Goal: Task Accomplishment & Management: Use online tool/utility

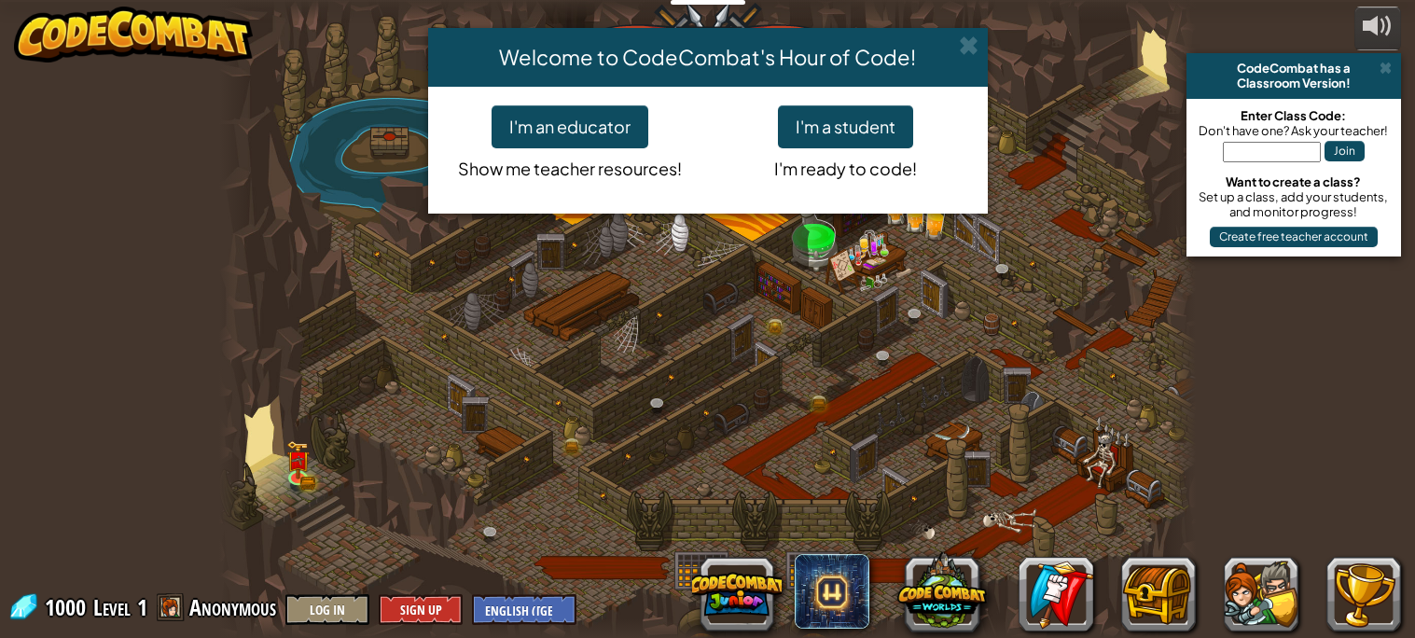
click at [733, 452] on div "Welcome to CodeCombat's Hour of Code! I'm an educator Show me teacher resources…" at bounding box center [707, 319] width 1415 height 638
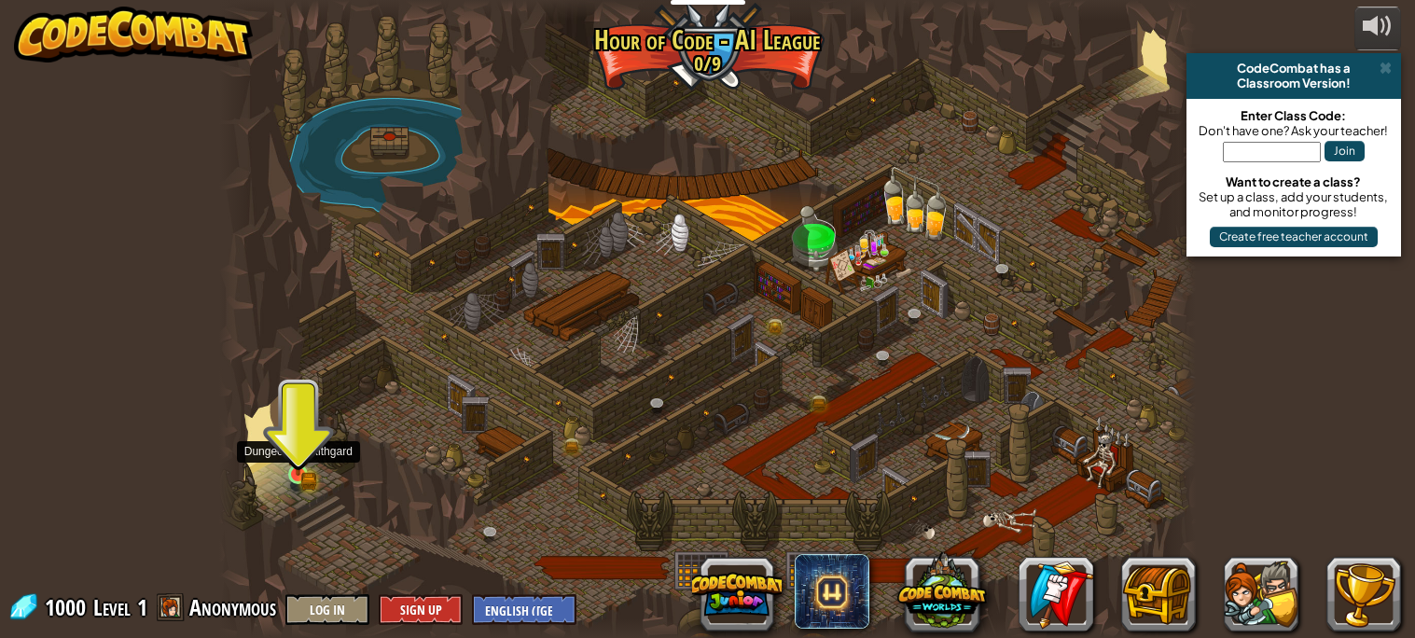
click at [303, 473] on img at bounding box center [297, 449] width 23 height 52
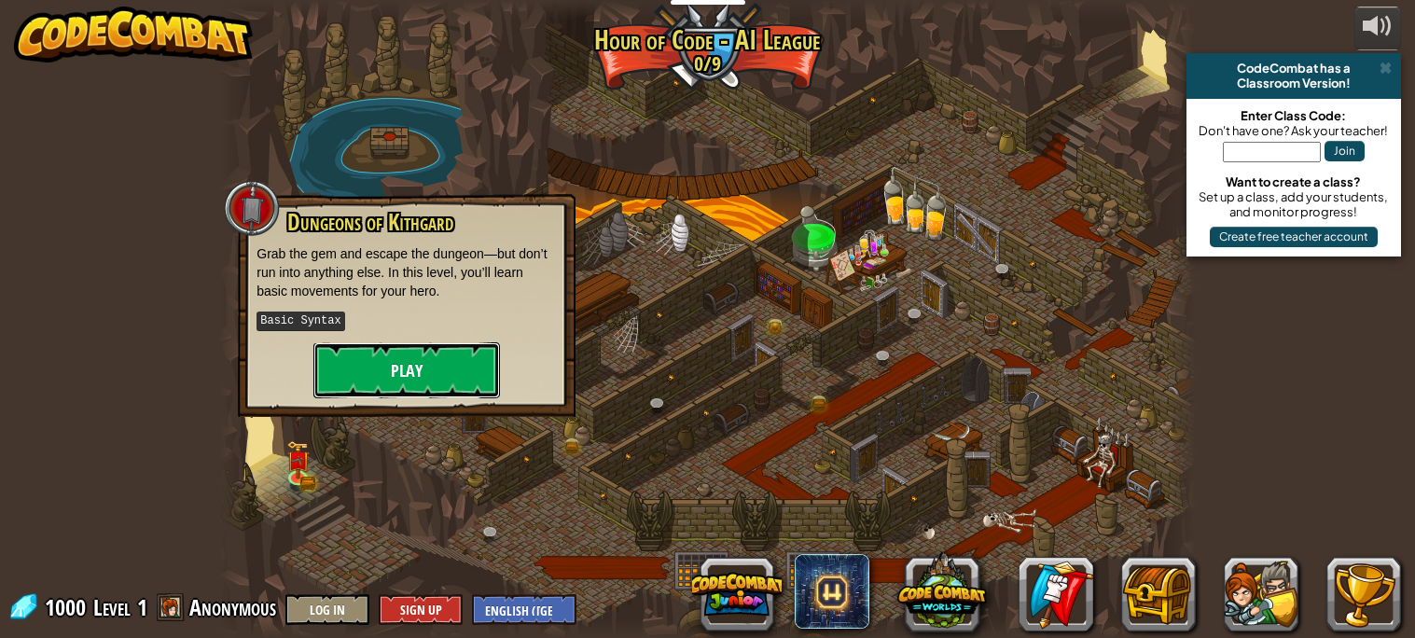
click at [379, 364] on button "Play" at bounding box center [406, 370] width 187 height 56
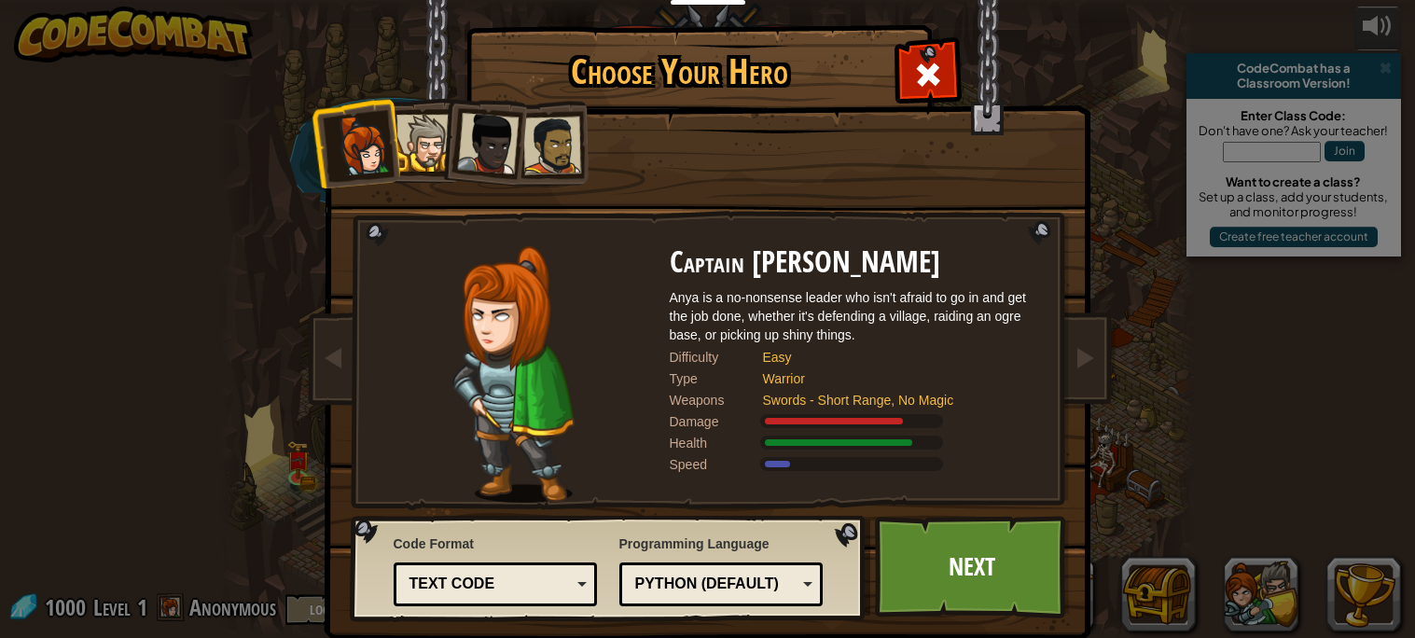
click at [546, 146] on div at bounding box center [551, 146] width 58 height 58
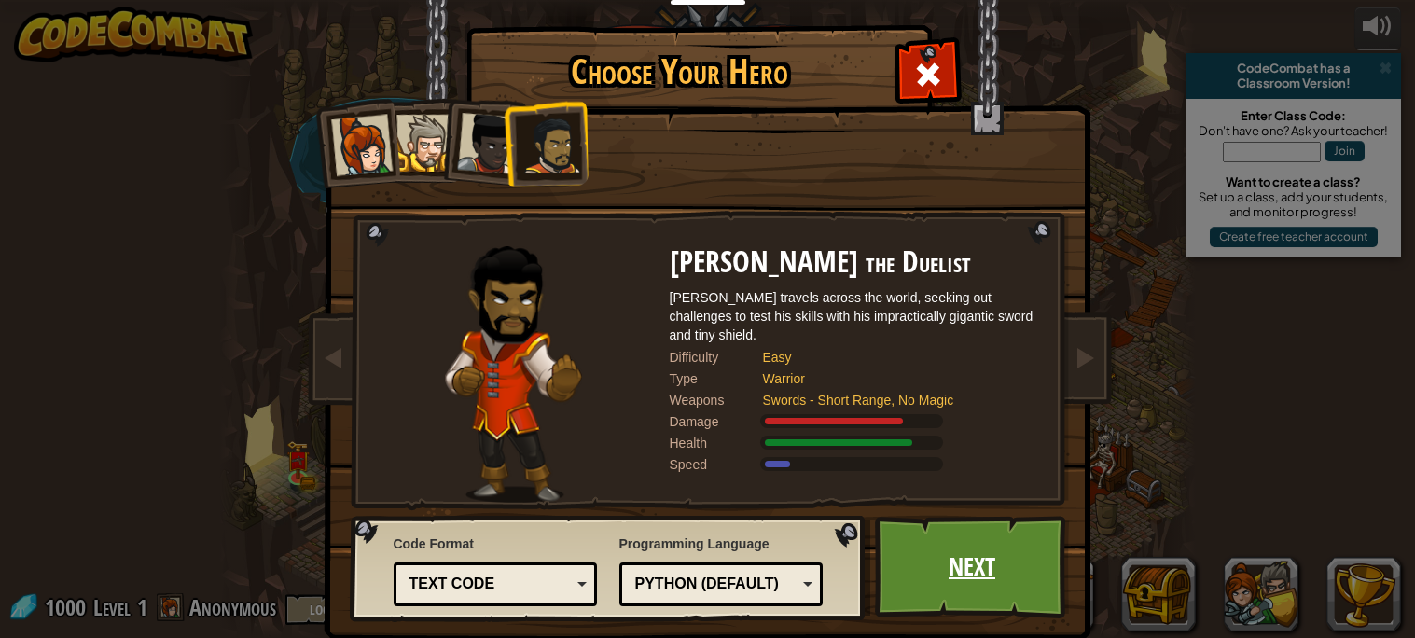
click at [956, 589] on link "Next" at bounding box center [972, 567] width 195 height 103
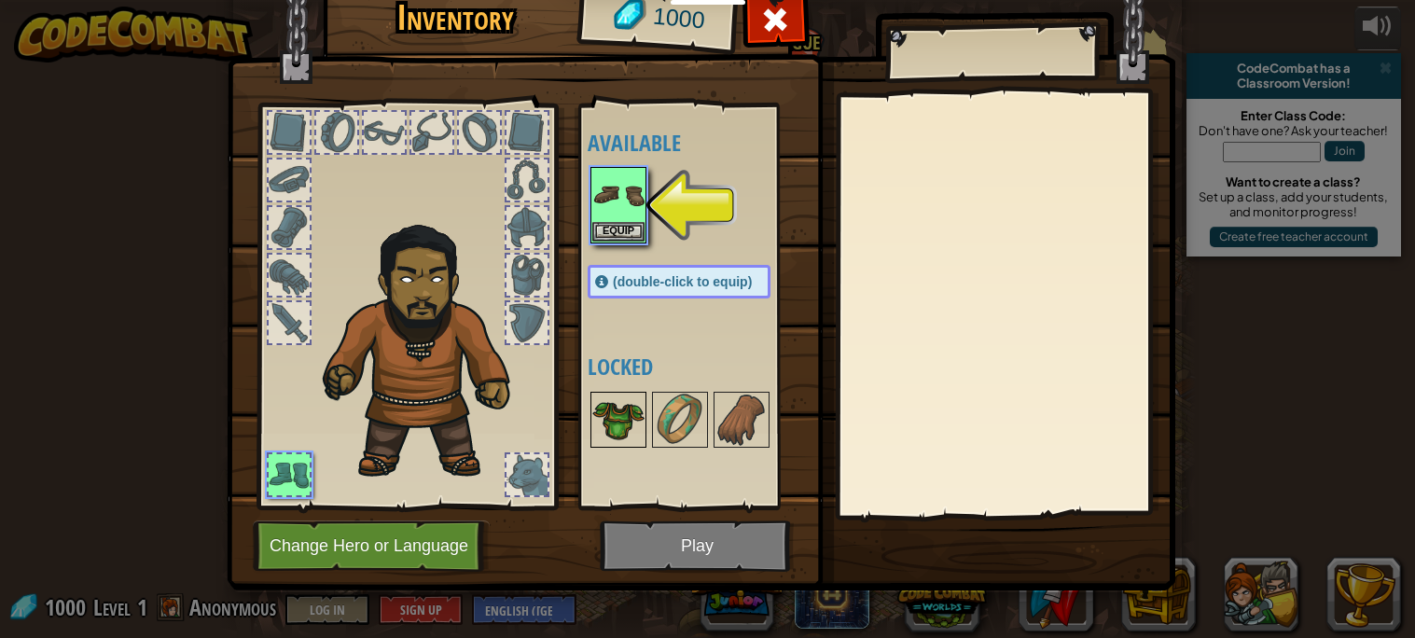
click at [616, 414] on img at bounding box center [618, 420] width 52 height 52
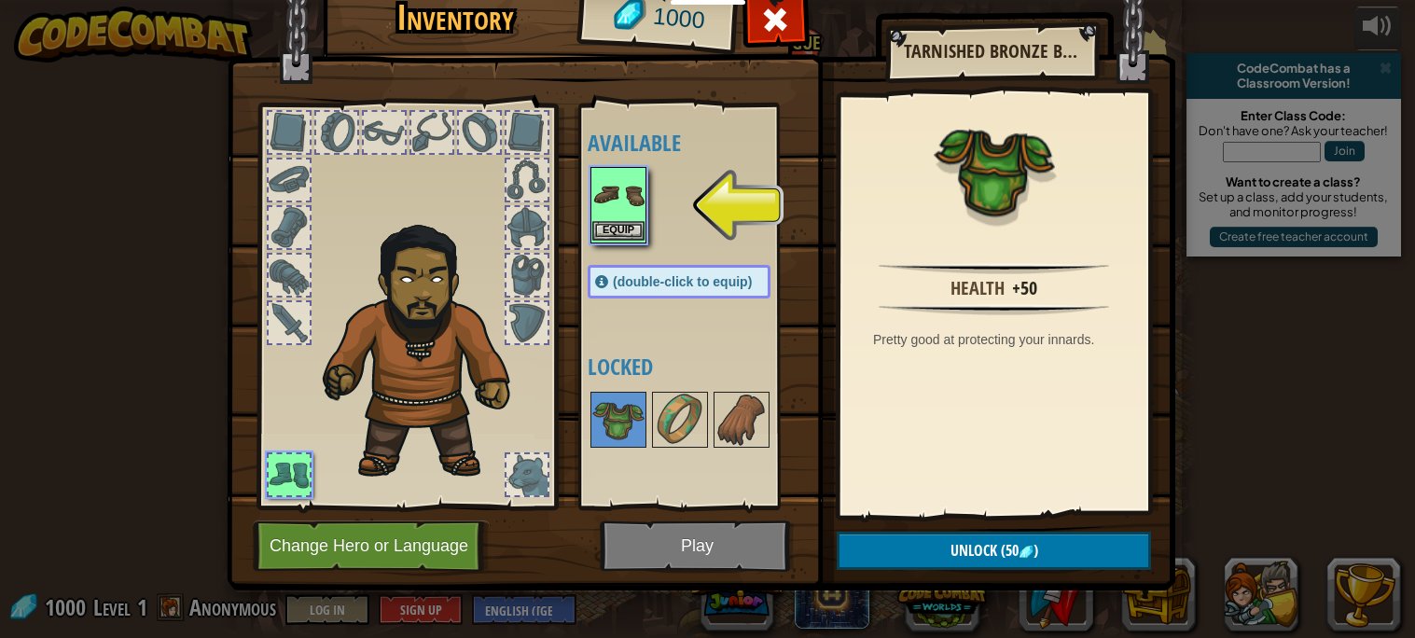
click at [615, 221] on button "Equip" at bounding box center [618, 231] width 52 height 20
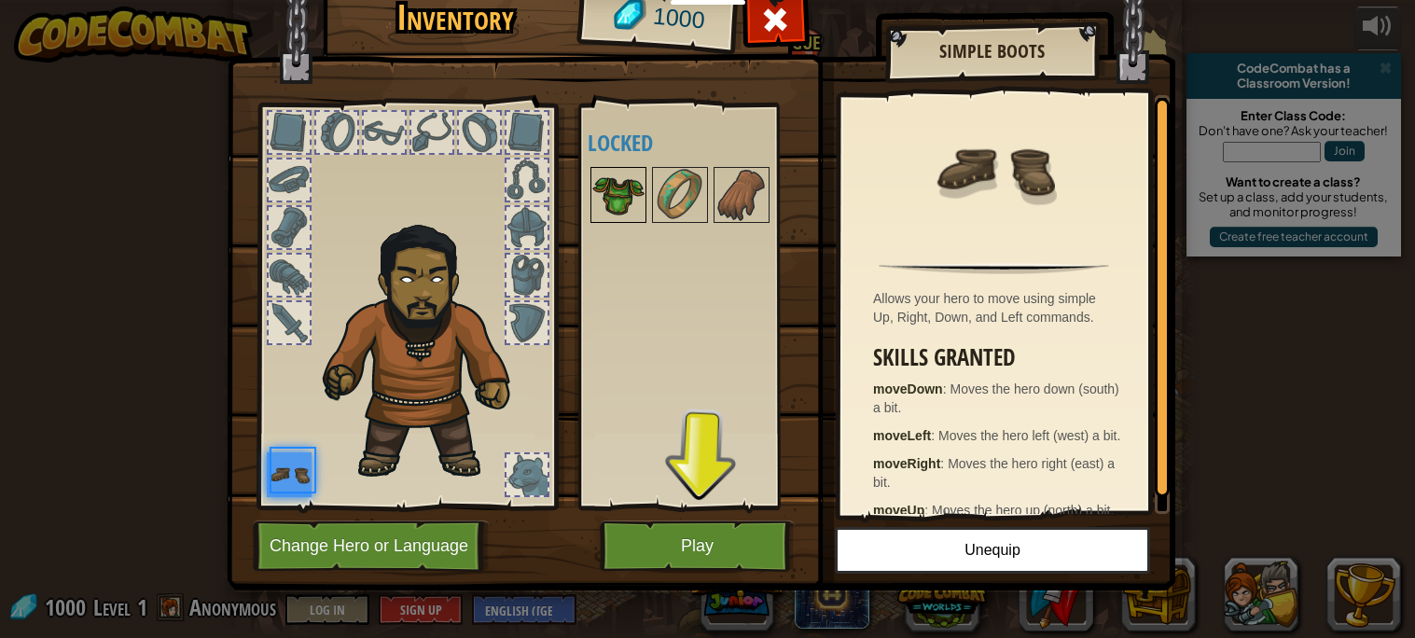
click at [615, 222] on div at bounding box center [618, 195] width 56 height 56
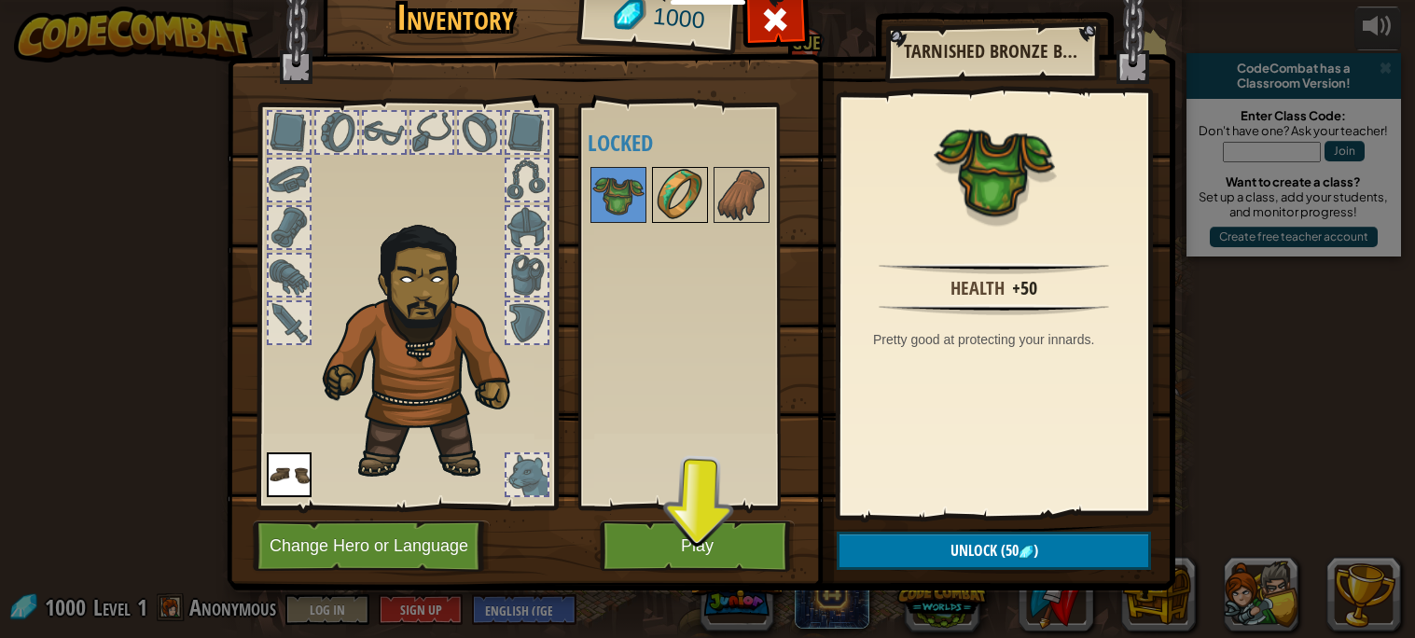
click at [654, 196] on img at bounding box center [680, 195] width 52 height 52
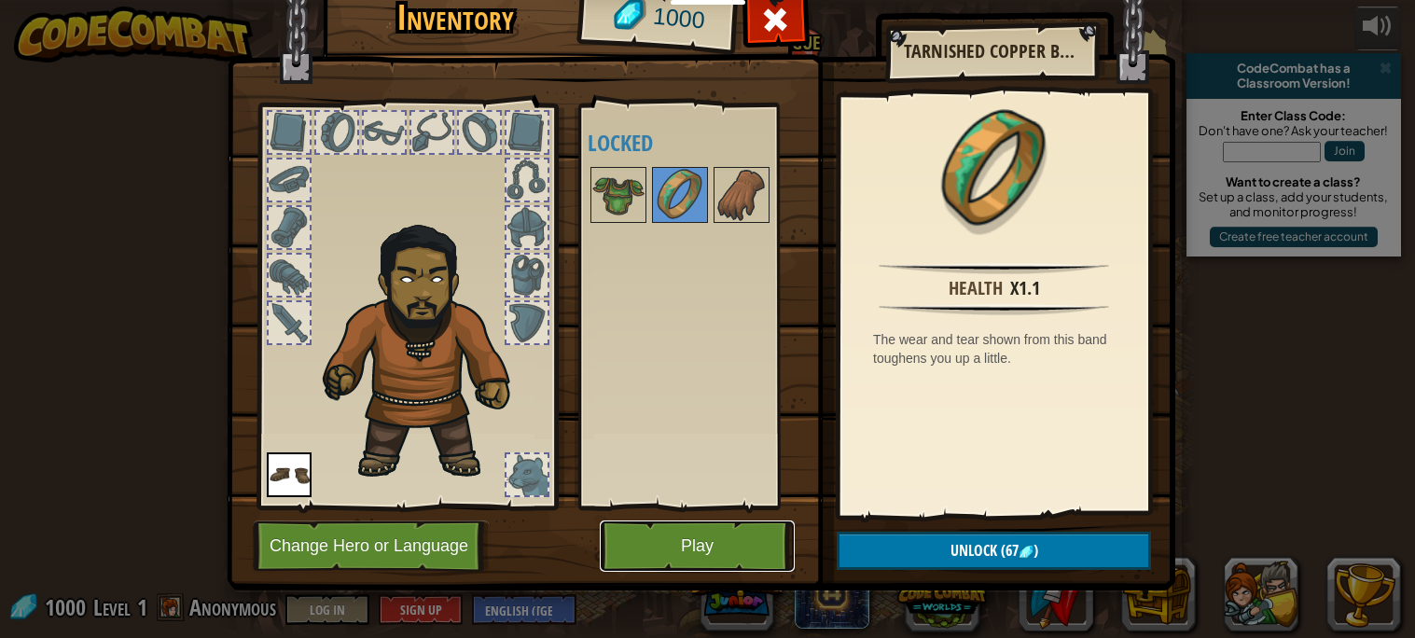
click at [756, 556] on button "Play" at bounding box center [697, 545] width 195 height 51
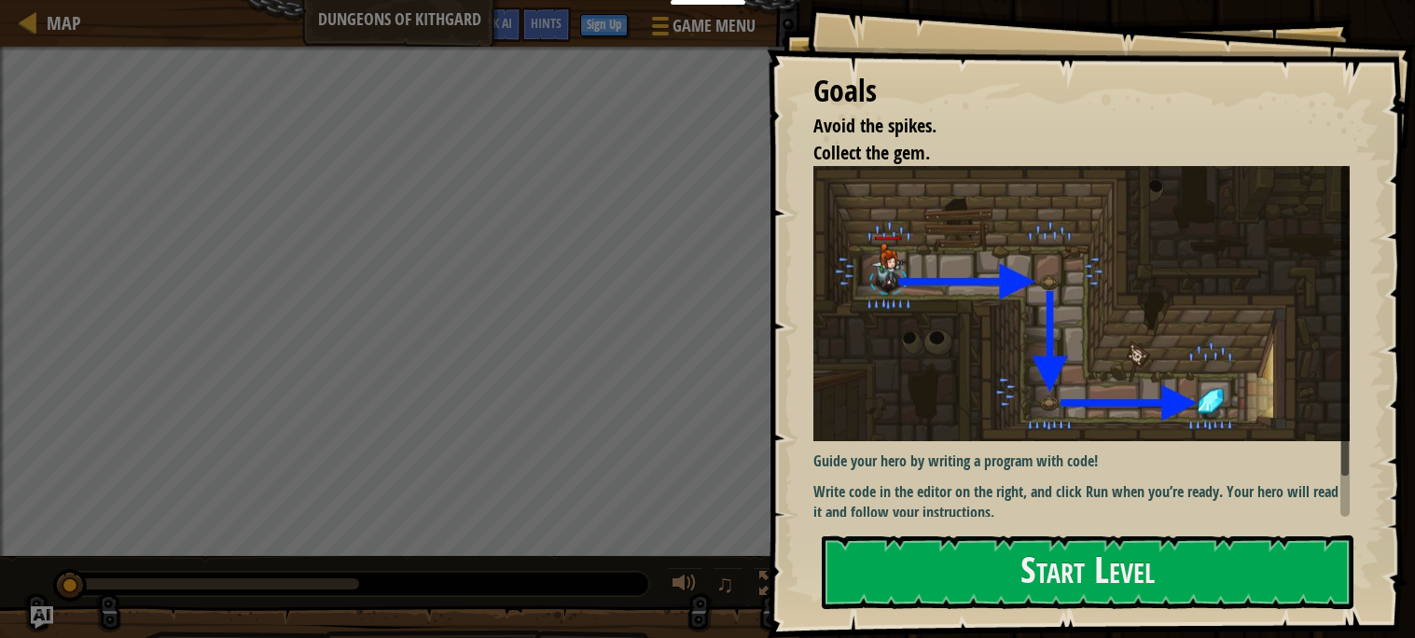
click at [756, 556] on div "Avoid the spikes. Collect the gem. Goals : Incomplete" at bounding box center [399, 301] width 799 height 509
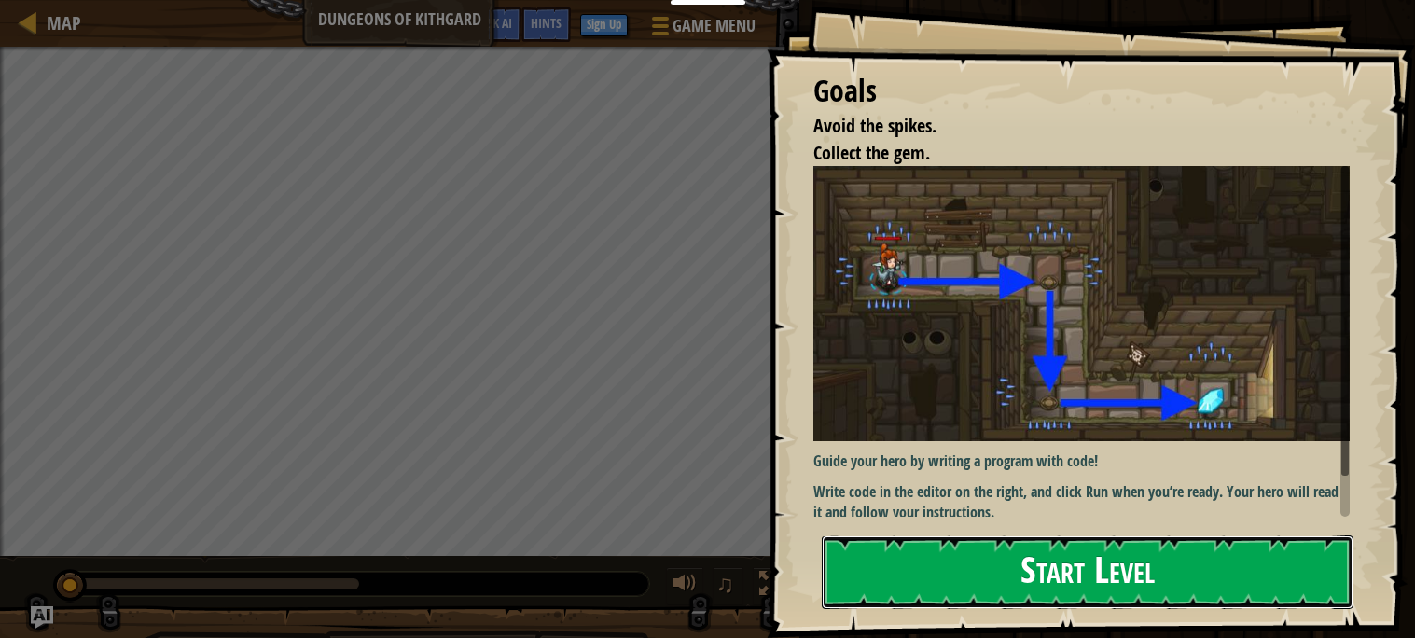
click at [1096, 570] on button "Start Level" at bounding box center [1088, 572] width 532 height 74
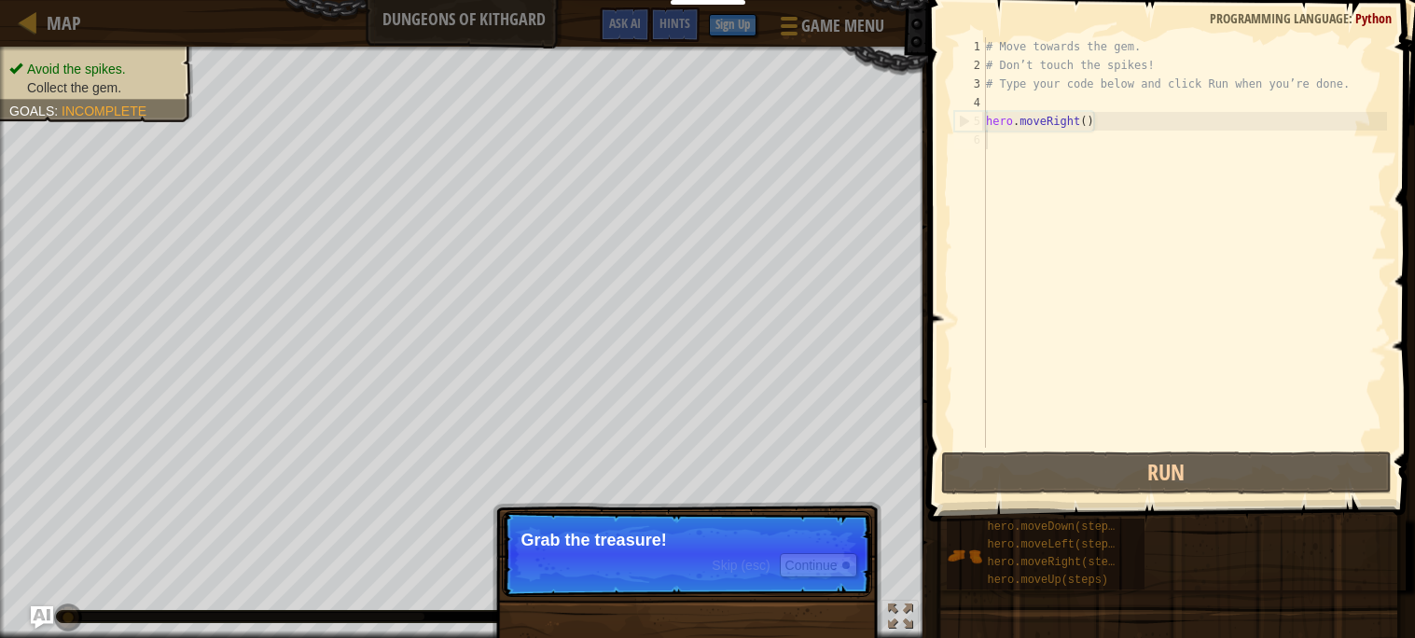
click at [622, 572] on p "Skip (esc) Continue Grab the treasure!" at bounding box center [687, 554] width 370 height 86
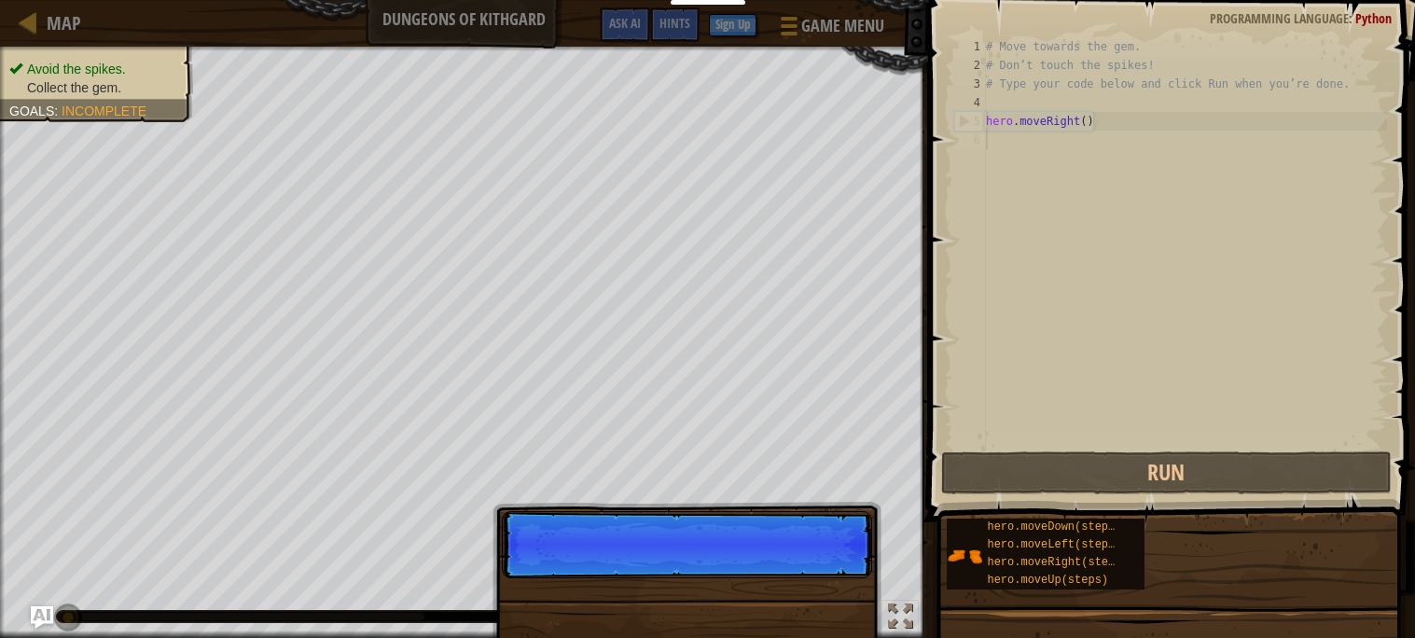
click at [828, 575] on div "Skip (esc) Continue" at bounding box center [686, 649] width 389 height 276
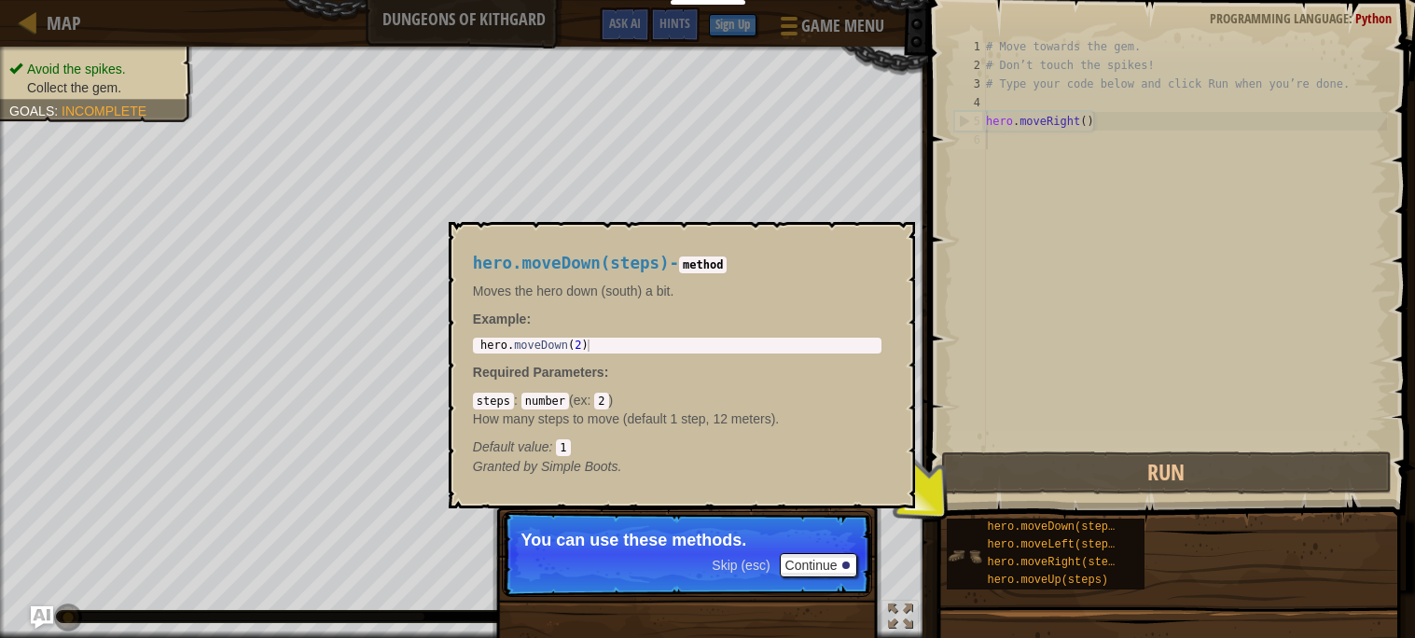
click at [952, 541] on img at bounding box center [964, 555] width 35 height 35
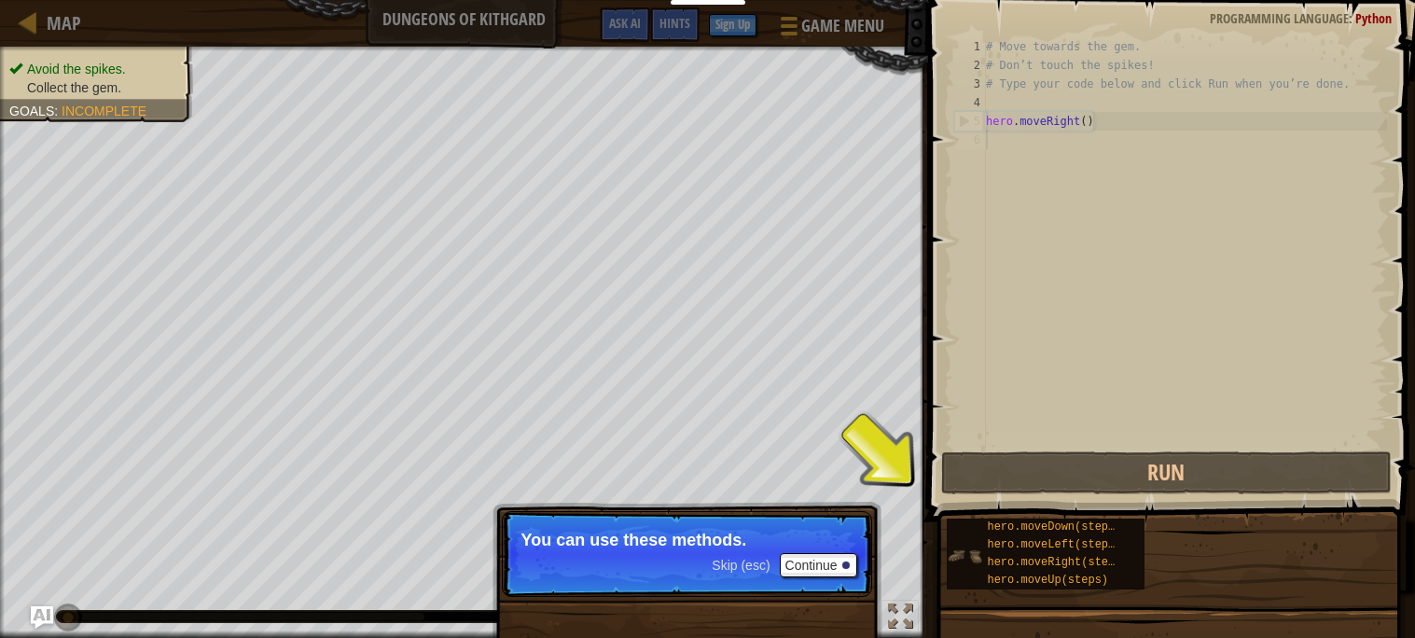
click at [963, 535] on div "hero.moveDown(steps) hero.moveLeft(steps) hero.moveRight(steps) hero.moveUp(ste…" at bounding box center [1046, 554] width 198 height 71
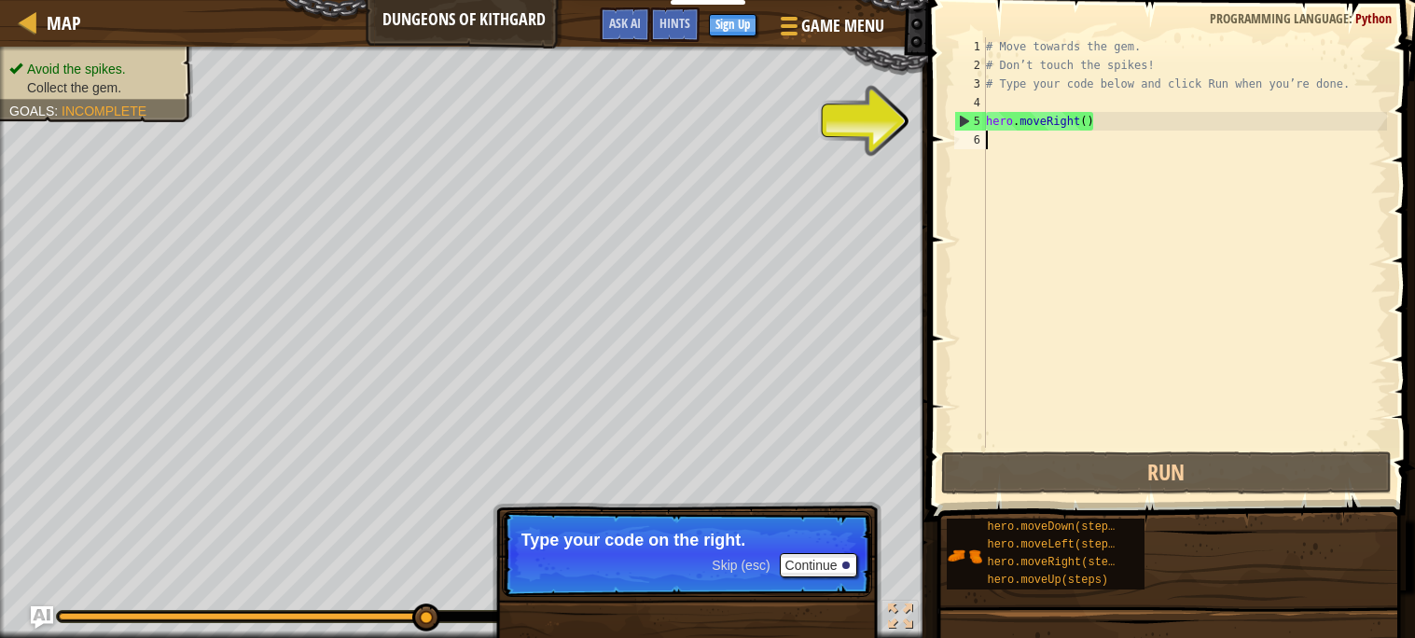
click at [1010, 110] on div "# Move towards the gem. # Don’t touch the spikes! # Type your code below and cl…" at bounding box center [1184, 261] width 405 height 448
click at [1011, 132] on div "# Move towards the gem. # Don’t touch the spikes! # Type your code below and cl…" at bounding box center [1184, 261] width 405 height 448
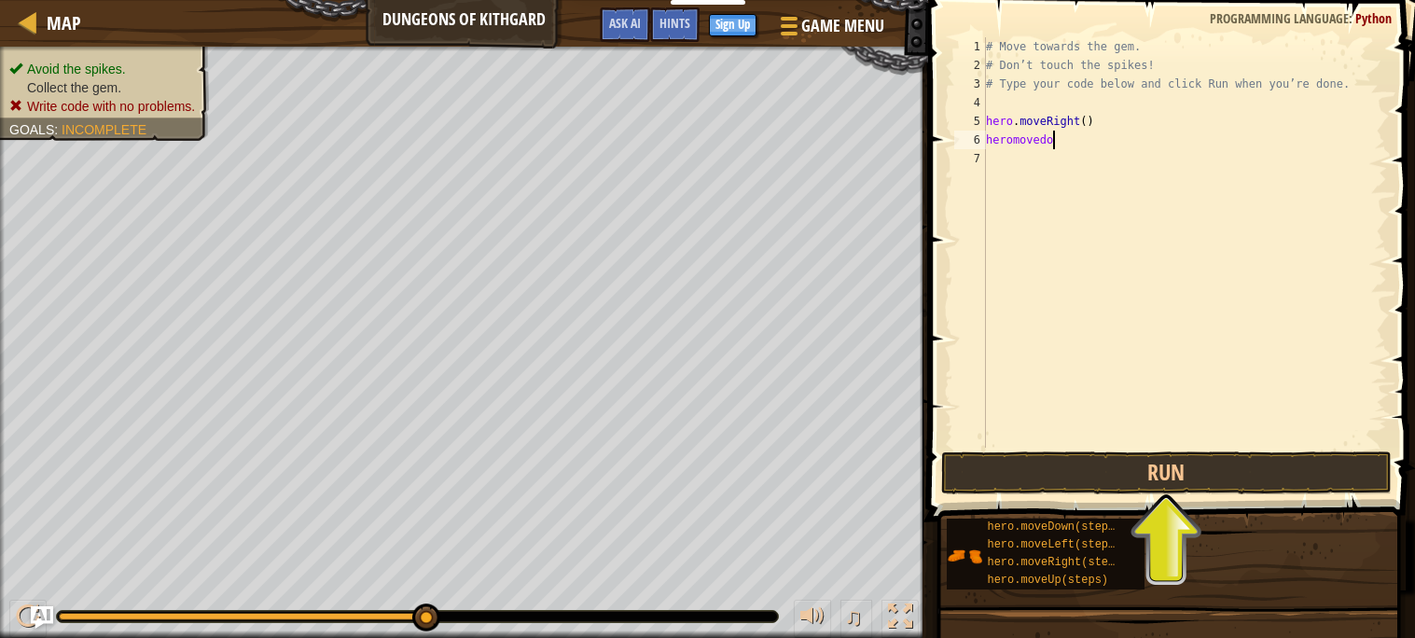
scroll to position [8, 5]
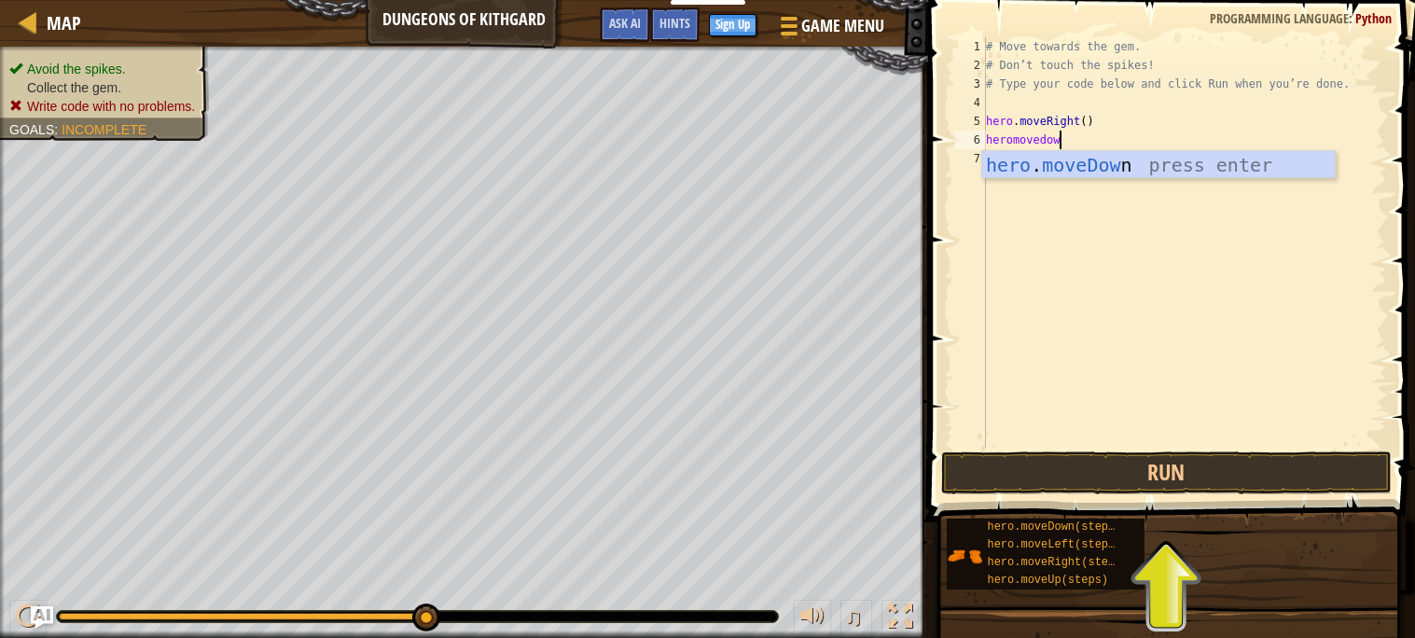
type textarea "heromovedown"
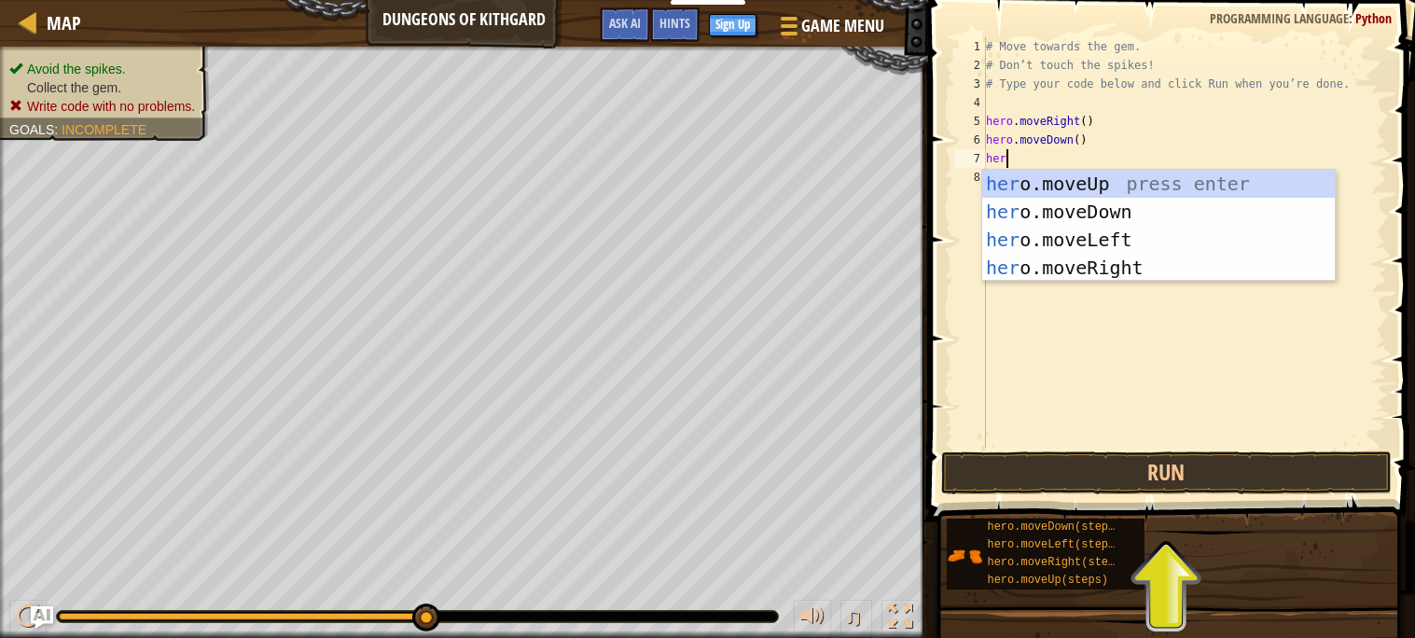
scroll to position [8, 1]
type textarea "hero"
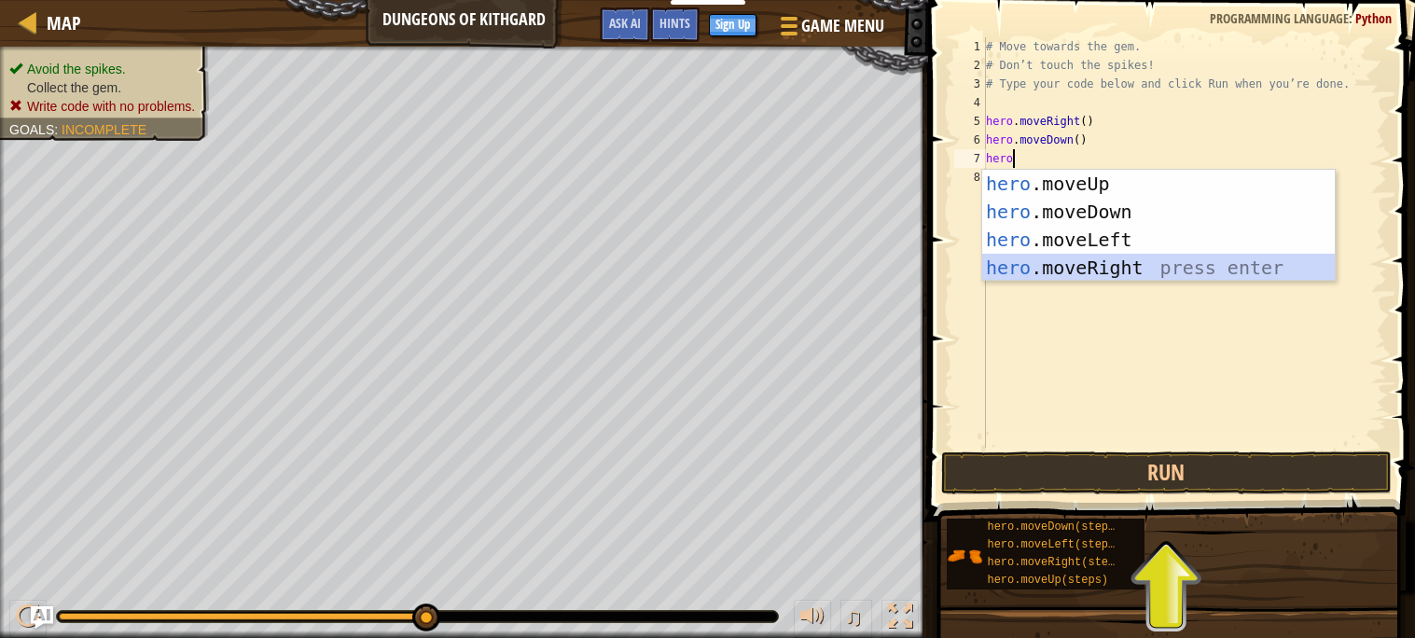
click at [1188, 260] on div "hero .moveUp press enter hero .moveDown press enter hero .moveLeft press enter …" at bounding box center [1158, 254] width 353 height 168
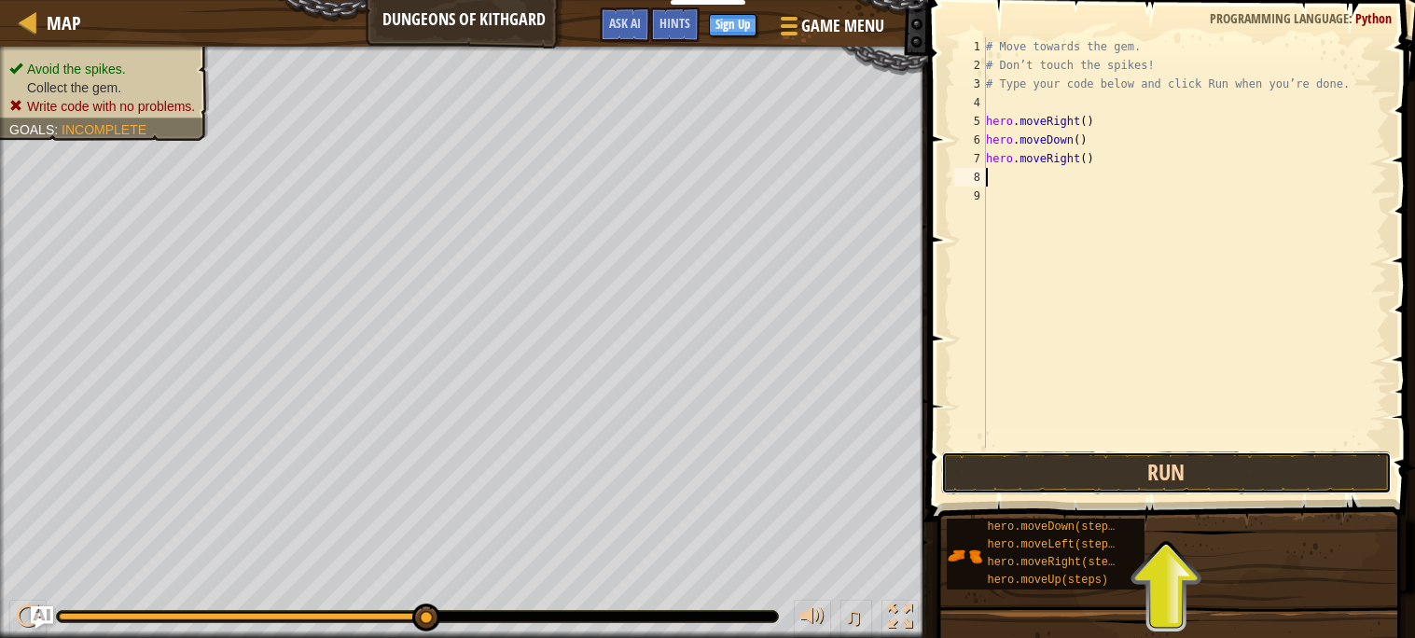
click at [1072, 478] on button "Run" at bounding box center [1166, 472] width 450 height 43
